Goal: Entertainment & Leisure: Browse casually

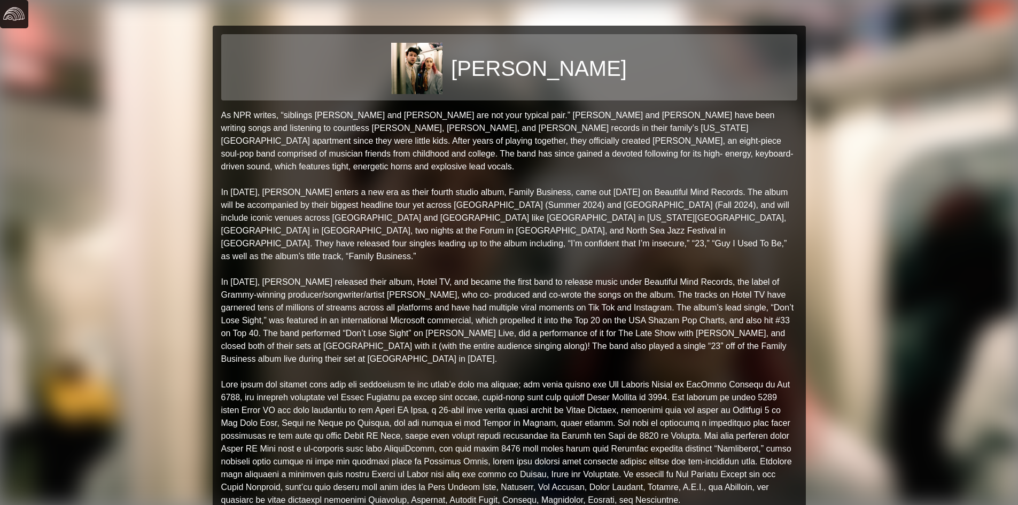
click at [21, 13] on img at bounding box center [13, 13] width 21 height 21
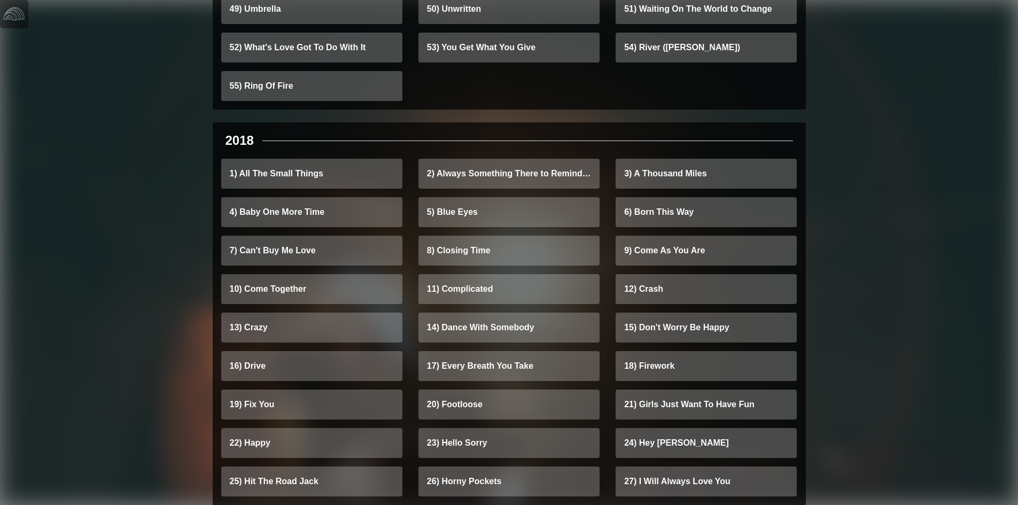
scroll to position [4436, 0]
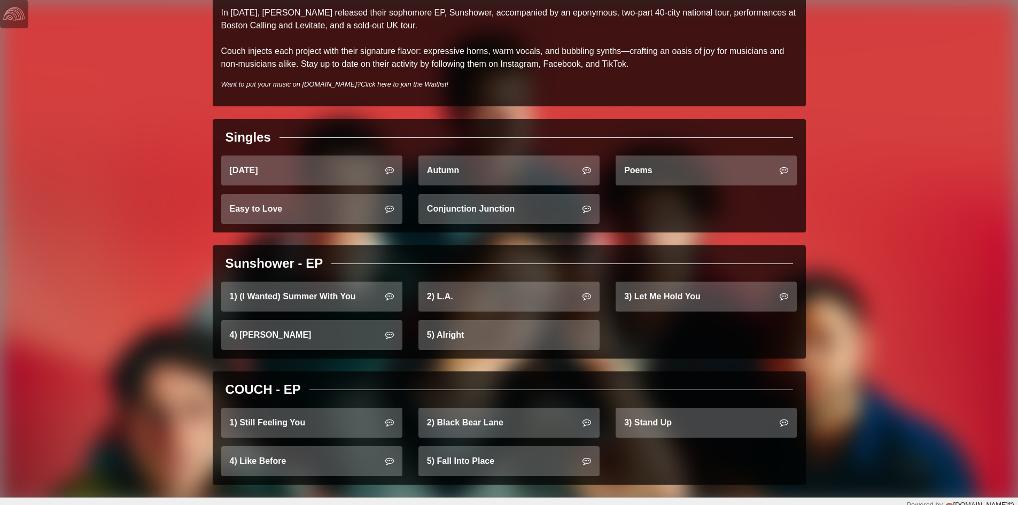
scroll to position [289, 0]
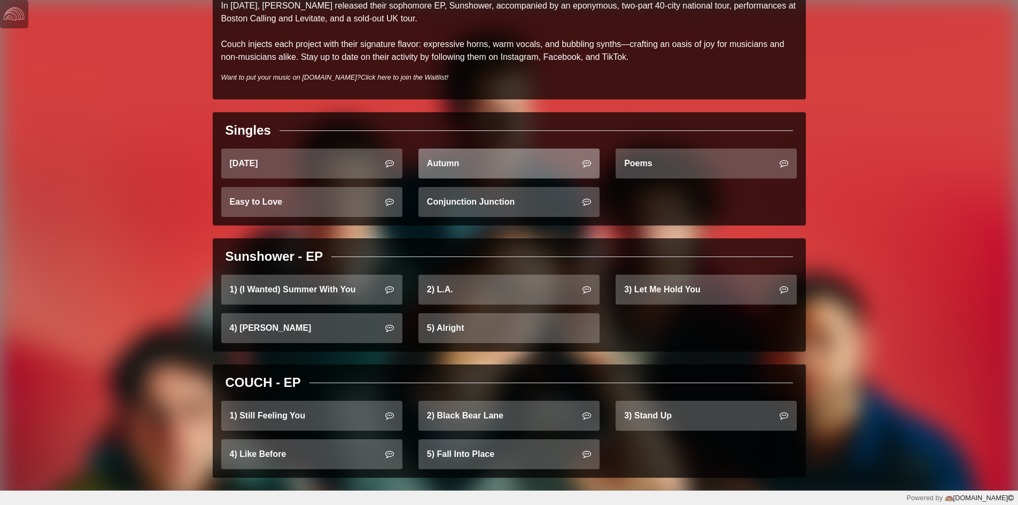
click at [484, 166] on link "Autumn" at bounding box center [508, 164] width 181 height 30
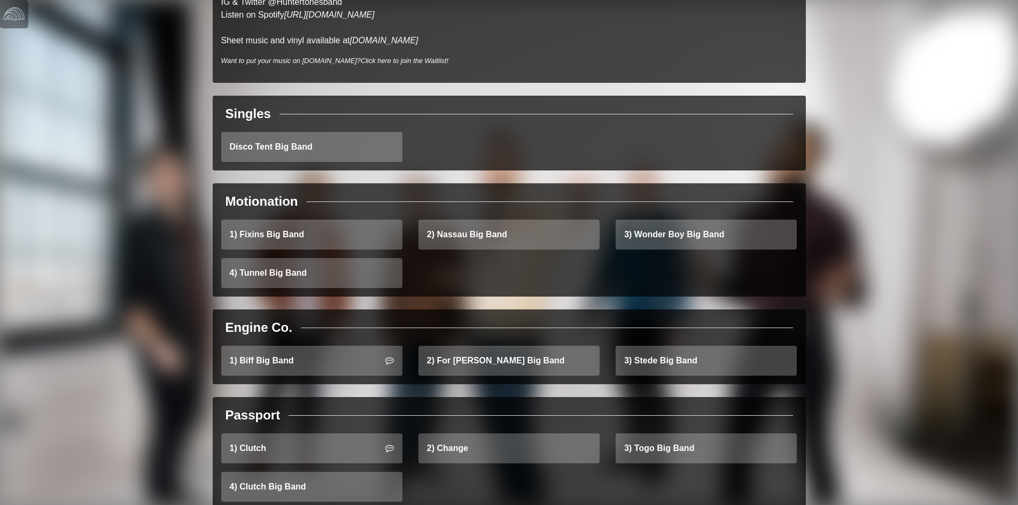
scroll to position [261, 0]
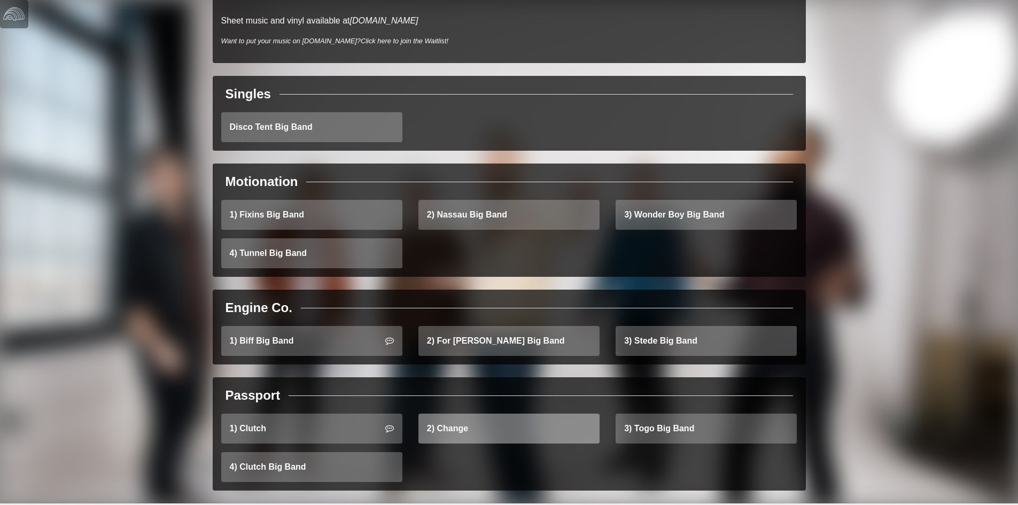
click at [454, 414] on link "2) Change" at bounding box center [508, 429] width 181 height 30
